Goal: Task Accomplishment & Management: Use online tool/utility

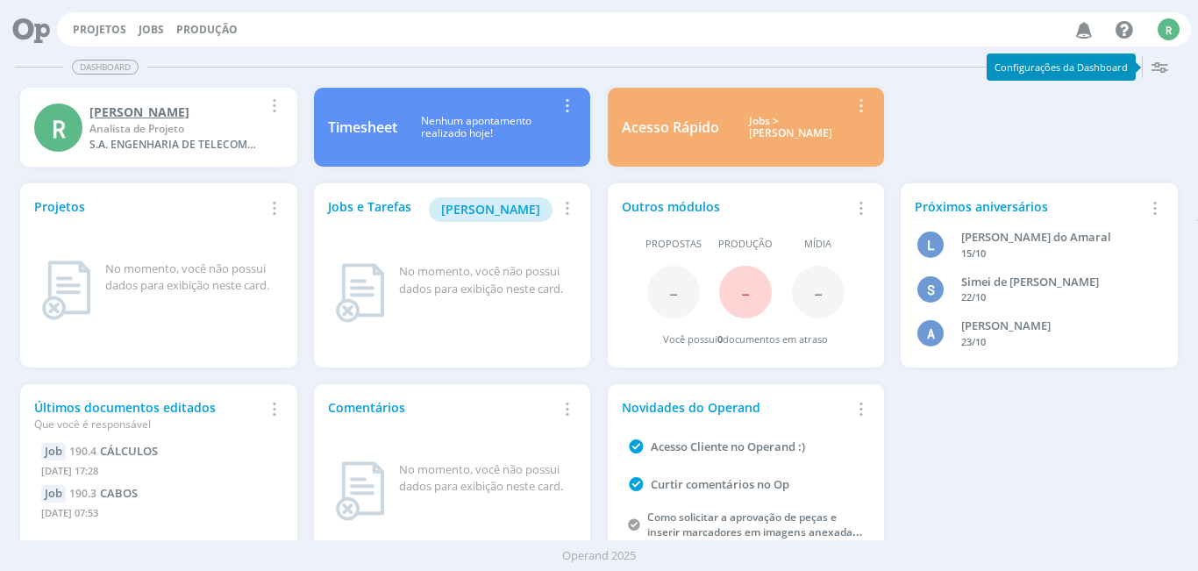
click at [110, 113] on div "[PERSON_NAME]" at bounding box center [175, 112] width 173 height 18
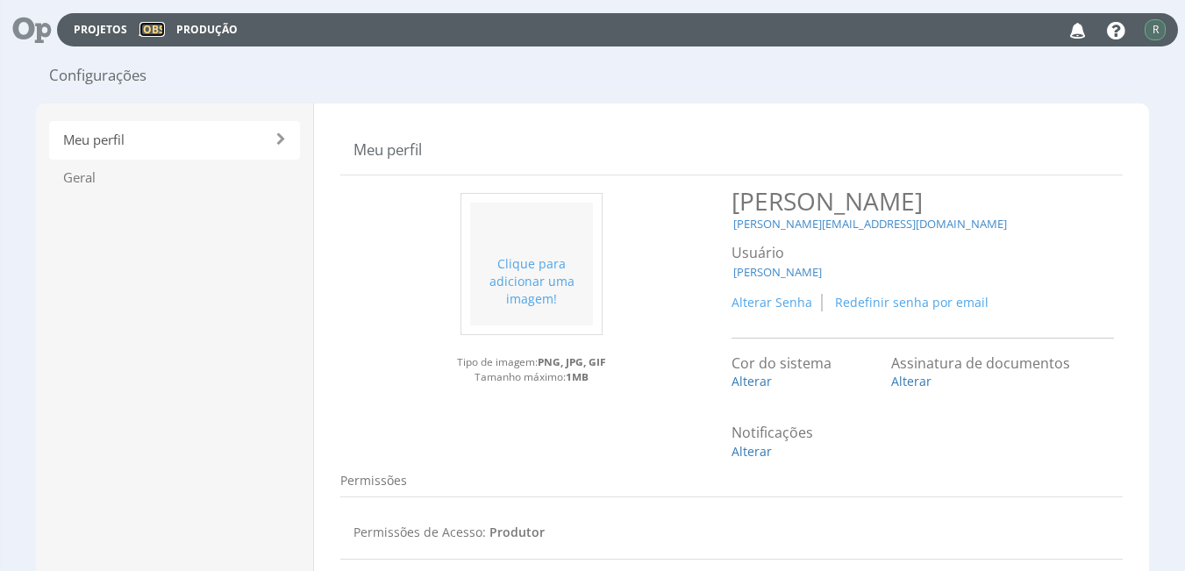
click at [153, 33] on link "Jobs" at bounding box center [151, 29] width 25 height 15
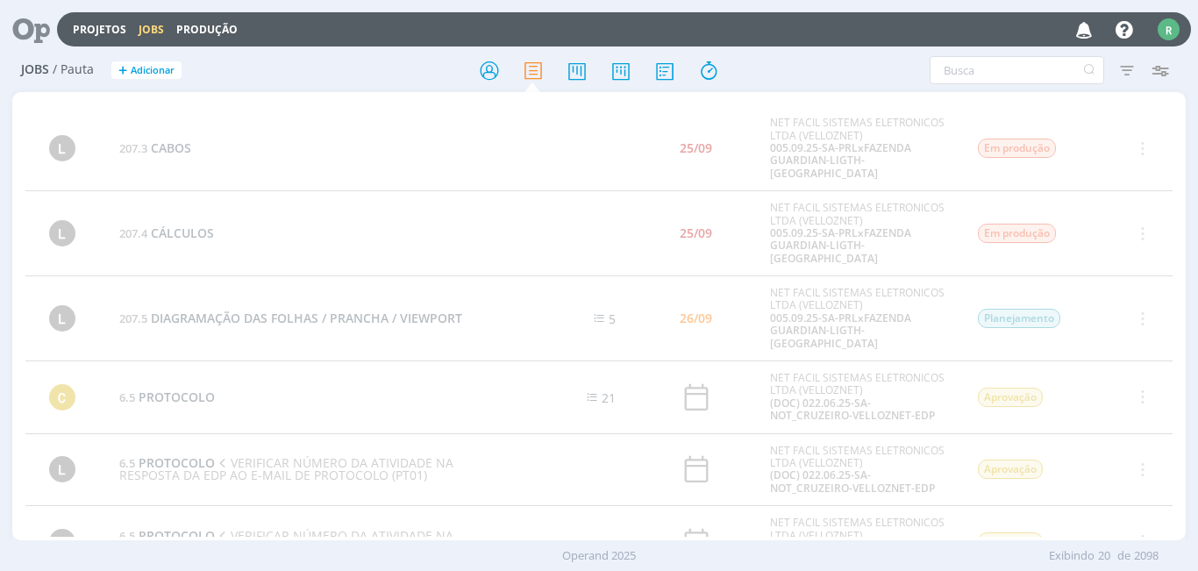
click at [150, 25] on link "Jobs" at bounding box center [151, 29] width 25 height 15
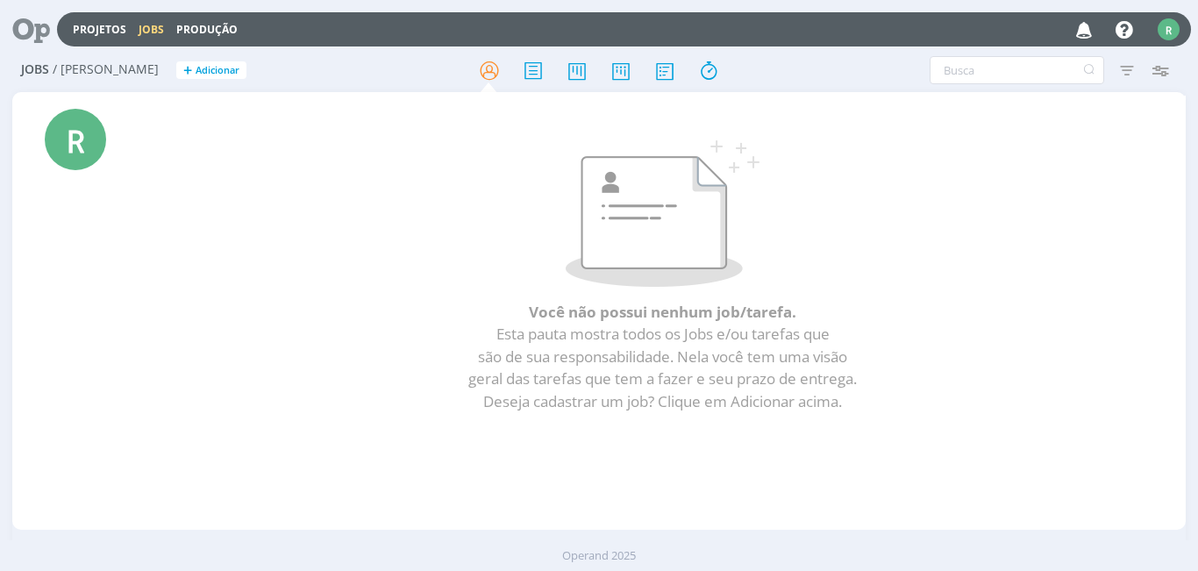
click at [79, 148] on div "R" at bounding box center [75, 139] width 61 height 61
click at [145, 28] on link "Jobs" at bounding box center [151, 29] width 25 height 15
click at [153, 39] on div "Adicionar Job" at bounding box center [186, 37] width 77 height 27
click at [139, 25] on link "Jobs" at bounding box center [151, 29] width 25 height 15
